Goal: Task Accomplishment & Management: Manage account settings

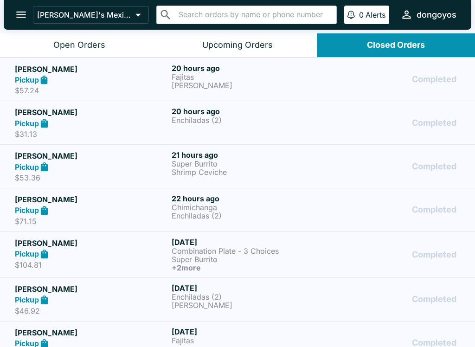
scroll to position [4, 0]
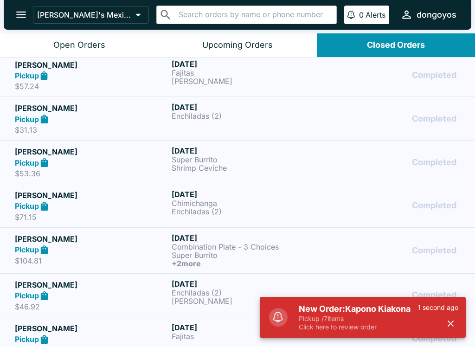
click at [336, 311] on h5 "New Order: Kapono Kiakona" at bounding box center [358, 308] width 119 height 11
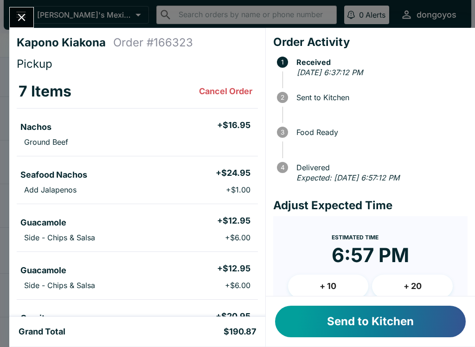
click at [348, 318] on button "Send to Kitchen" at bounding box center [370, 322] width 191 height 32
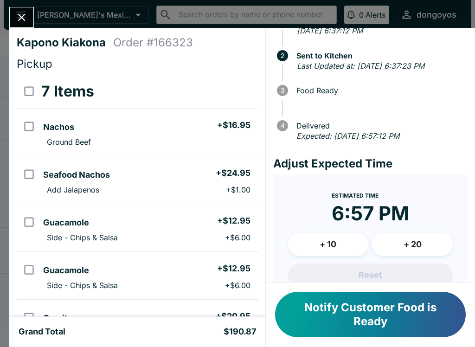
scroll to position [50, 0]
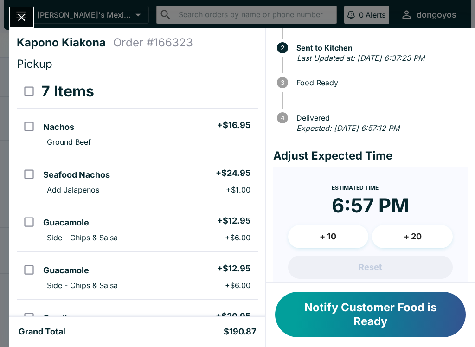
click at [341, 239] on button "+ 10" at bounding box center [328, 236] width 81 height 23
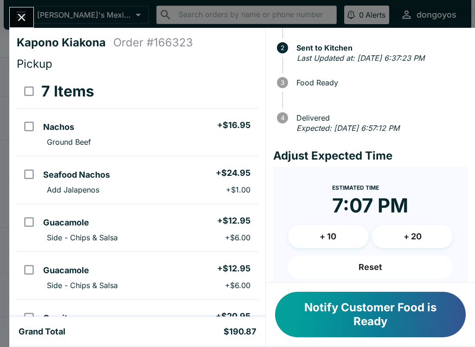
scroll to position [76, 0]
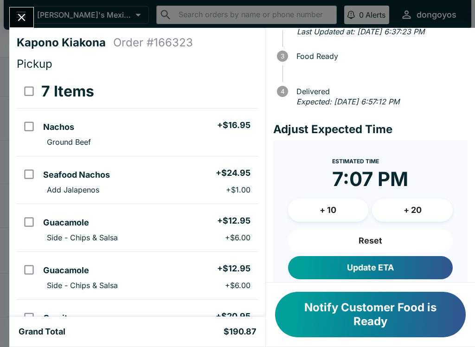
click at [341, 262] on button "Update ETA" at bounding box center [370, 267] width 165 height 23
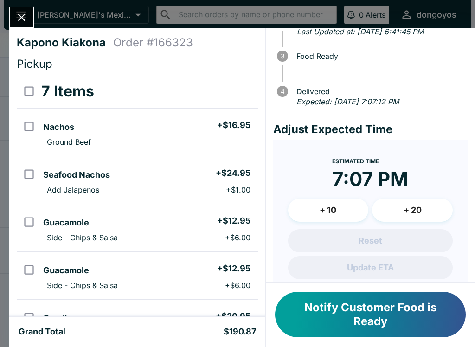
scroll to position [0, 0]
click at [342, 312] on button "Notify Customer Food is Ready" at bounding box center [370, 314] width 191 height 45
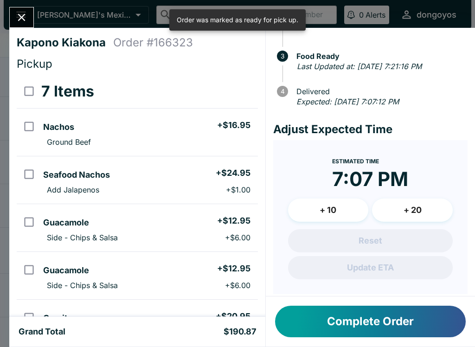
click at [341, 323] on button "Complete Order" at bounding box center [370, 322] width 191 height 32
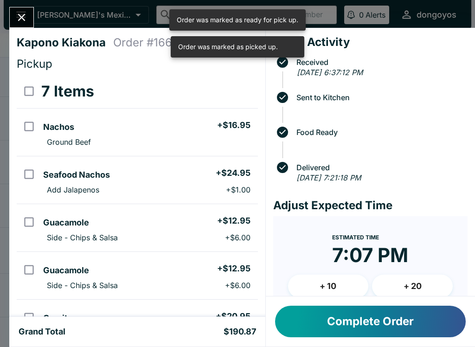
click at [32, 17] on button "Close" at bounding box center [22, 17] width 24 height 20
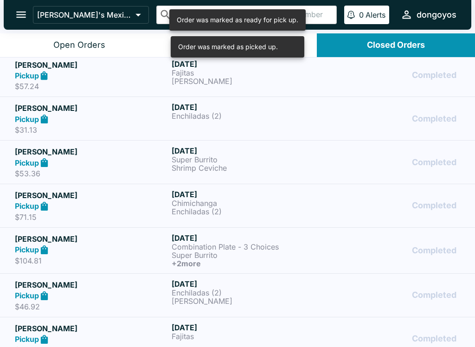
click at [63, 40] on div "Open Orders" at bounding box center [79, 45] width 52 height 11
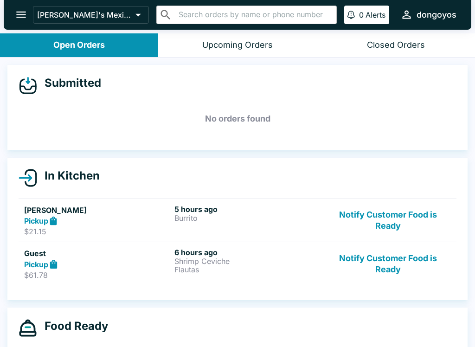
click at [213, 215] on p "Burrito" at bounding box center [247, 218] width 147 height 8
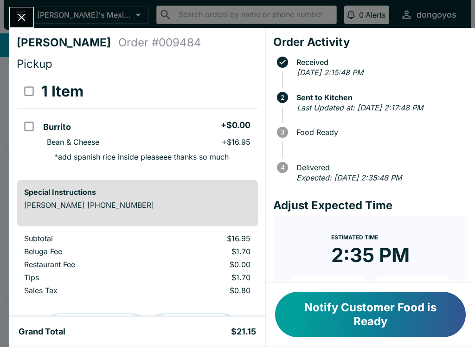
click at [360, 313] on button "Notify Customer Food is Ready" at bounding box center [370, 314] width 191 height 45
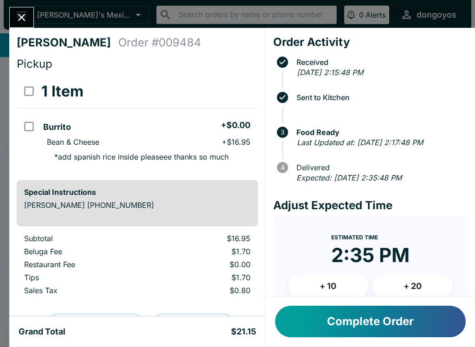
click at [362, 320] on button "Complete Order" at bounding box center [370, 322] width 191 height 32
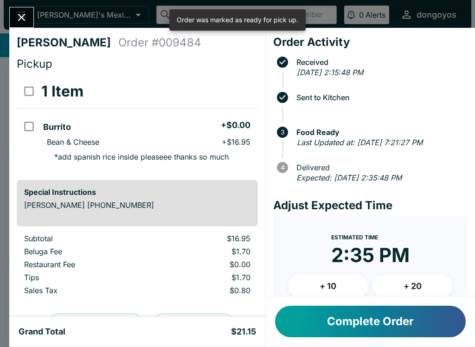
click at [366, 324] on button "Complete Order" at bounding box center [370, 322] width 191 height 32
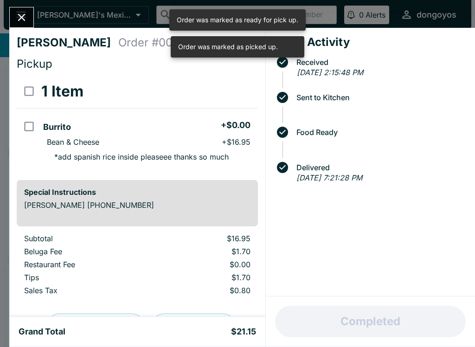
scroll to position [0, 0]
click at [23, 16] on icon "Close" at bounding box center [21, 17] width 7 height 7
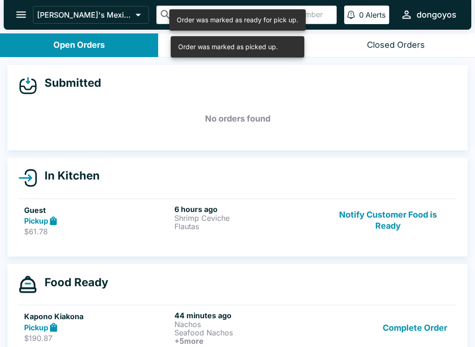
click at [381, 221] on button "Notify Customer Food is Ready" at bounding box center [388, 220] width 126 height 32
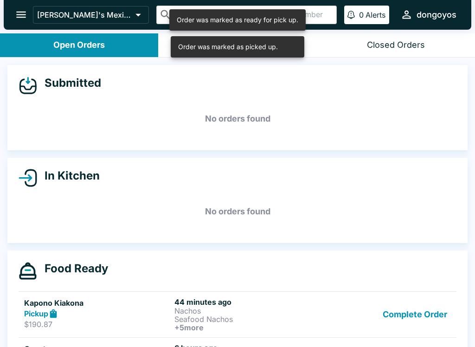
click at [427, 308] on button "Complete Order" at bounding box center [415, 314] width 72 height 34
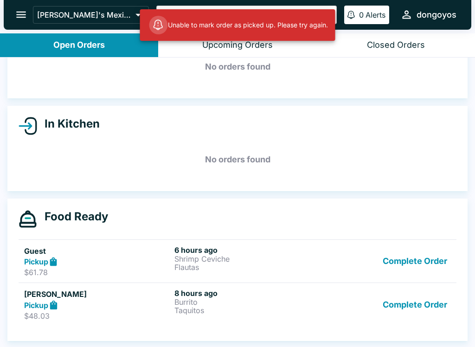
click at [414, 304] on button "Complete Order" at bounding box center [415, 304] width 72 height 32
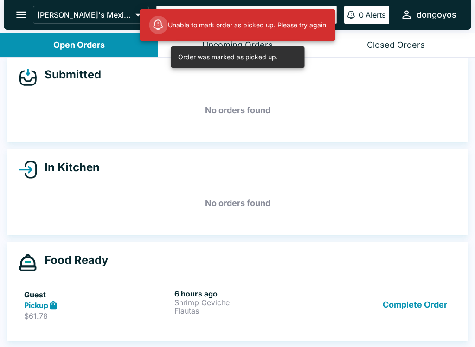
scroll to position [8, 0]
click at [410, 298] on button "Complete Order" at bounding box center [415, 305] width 72 height 32
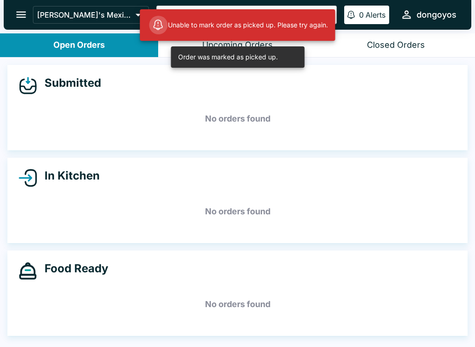
scroll to position [0, 0]
